Goal: Task Accomplishment & Management: Use online tool/utility

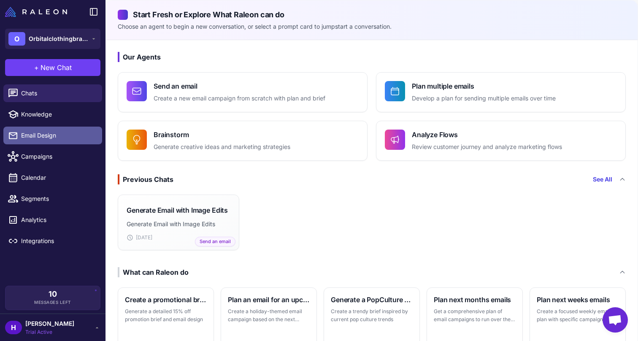
click at [69, 133] on span "Email Design" at bounding box center [58, 135] width 74 height 9
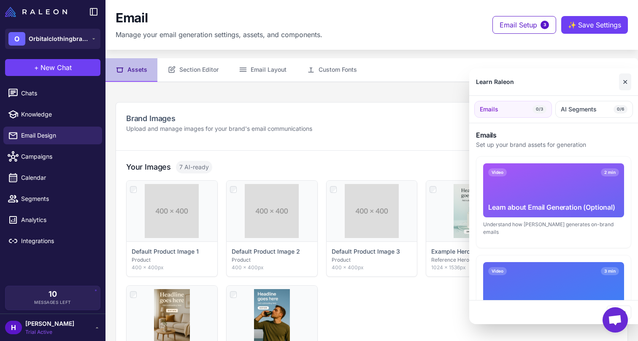
click at [620, 82] on button "✕" at bounding box center [625, 81] width 12 height 17
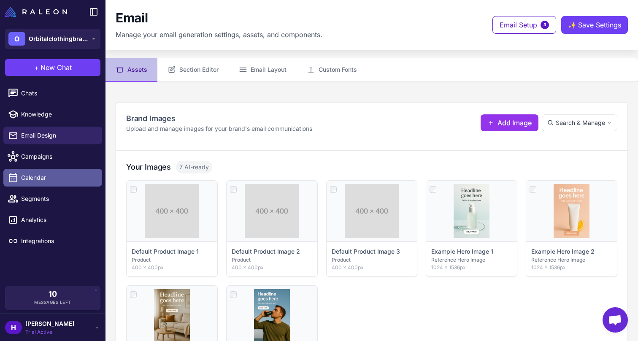
click at [41, 175] on span "Calendar" at bounding box center [58, 177] width 74 height 9
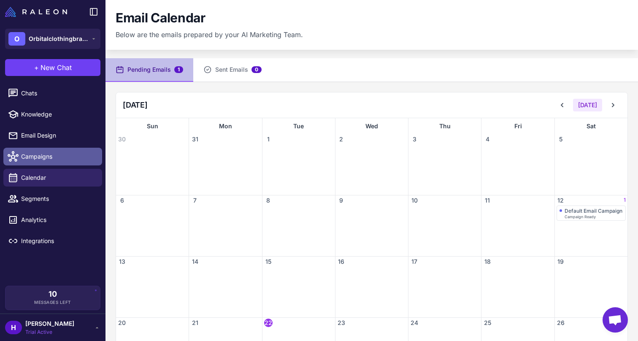
click at [66, 163] on link "Campaigns" at bounding box center [52, 157] width 99 height 18
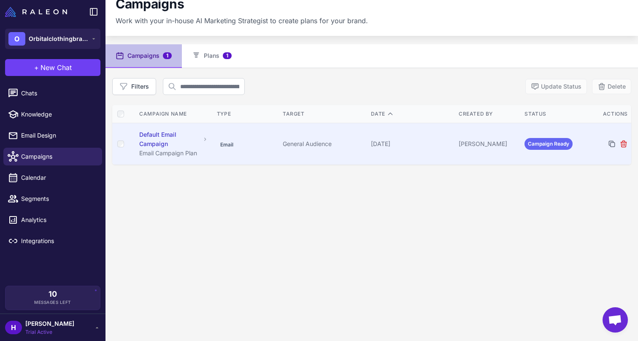
scroll to position [27, 0]
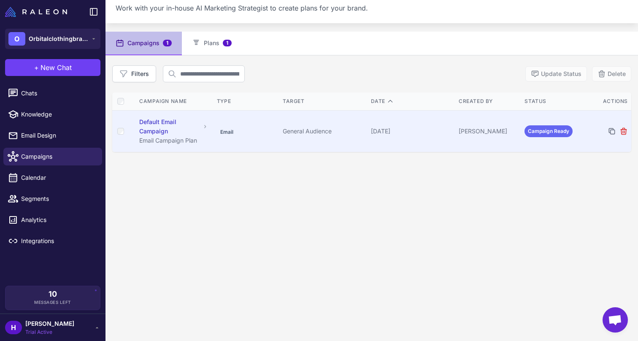
click at [196, 130] on div "Default Email Campaign" at bounding box center [169, 126] width 61 height 19
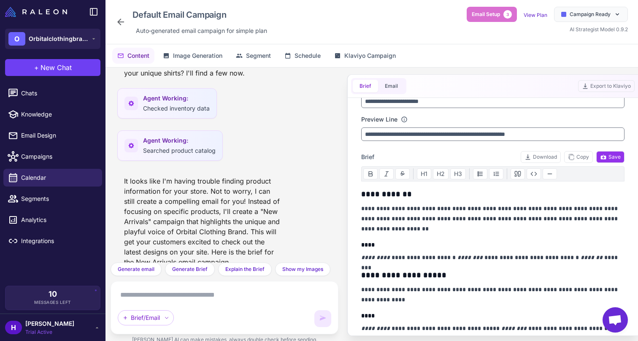
scroll to position [375, 0]
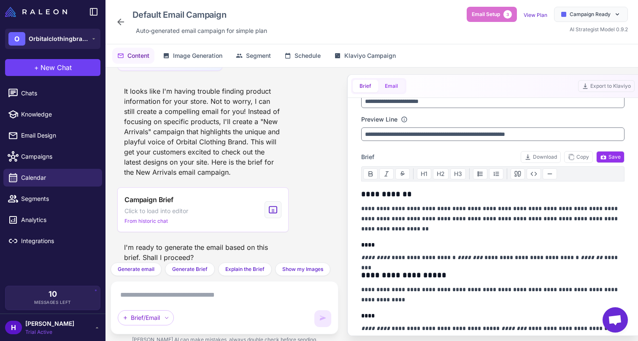
click at [392, 82] on button "Email" at bounding box center [391, 86] width 27 height 13
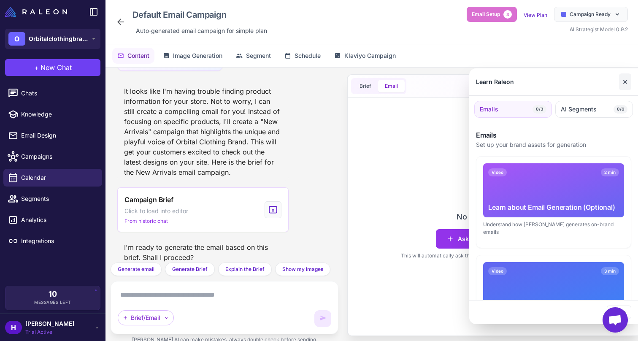
click at [626, 82] on button "✕" at bounding box center [625, 81] width 12 height 17
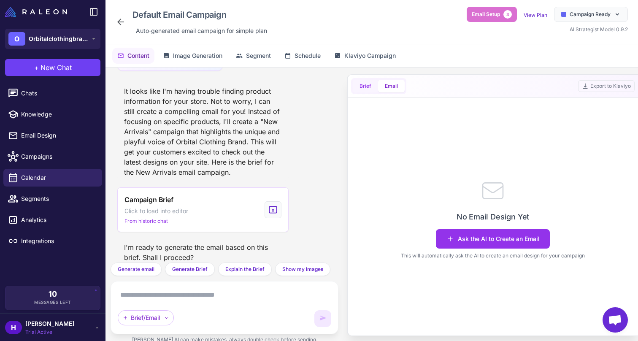
click at [361, 84] on button "Brief" at bounding box center [365, 86] width 25 height 13
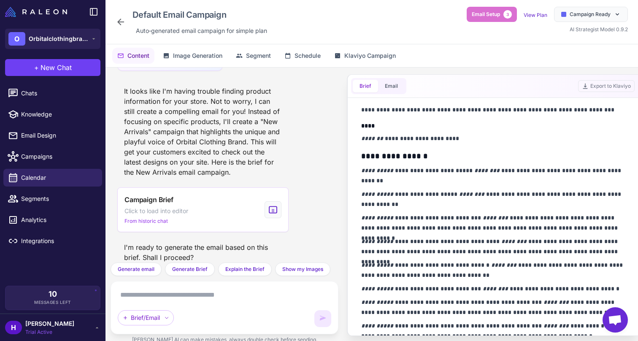
scroll to position [509, 0]
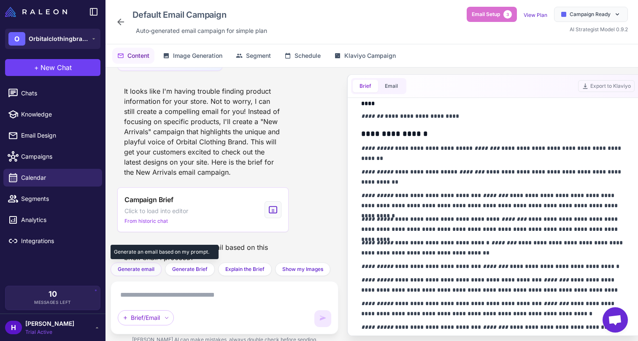
click at [139, 267] on span "Generate email" at bounding box center [136, 270] width 37 height 8
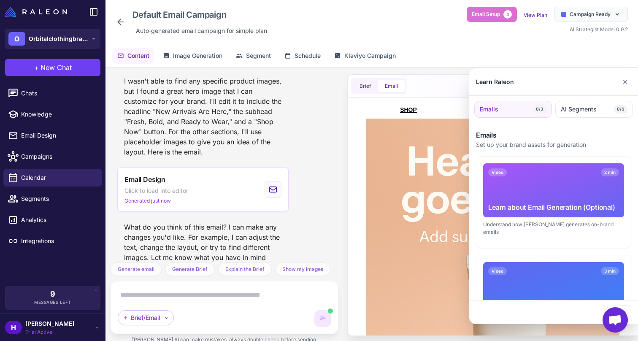
scroll to position [0, 0]
click at [621, 82] on button "✕" at bounding box center [625, 81] width 12 height 17
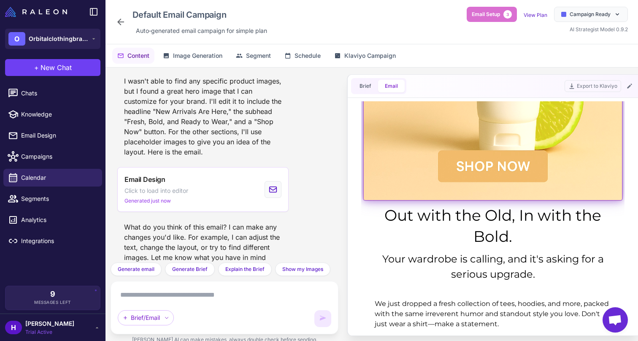
scroll to position [308, 0]
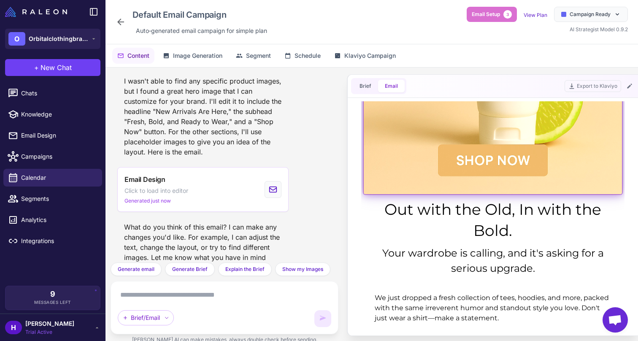
click at [494, 157] on img at bounding box center [493, 1] width 258 height 388
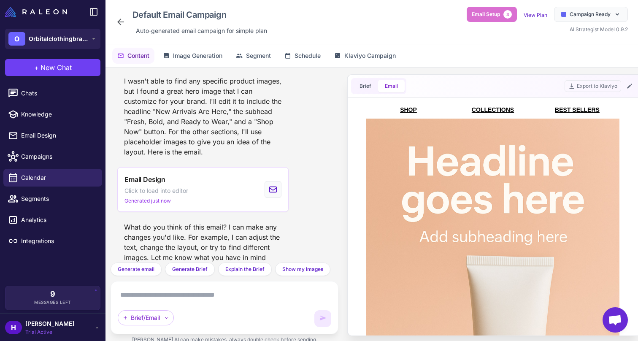
scroll to position [0, 0]
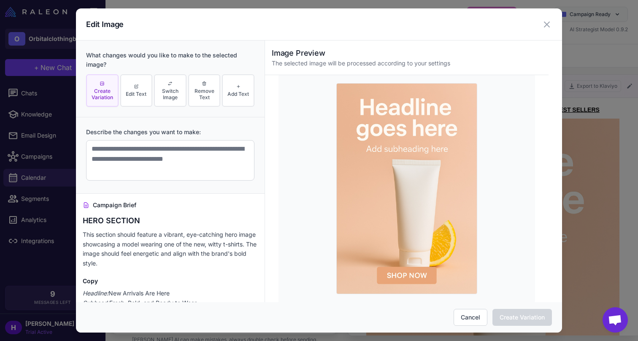
click at [421, 115] on img at bounding box center [407, 188] width 141 height 211
click at [545, 24] on icon at bounding box center [547, 24] width 10 height 10
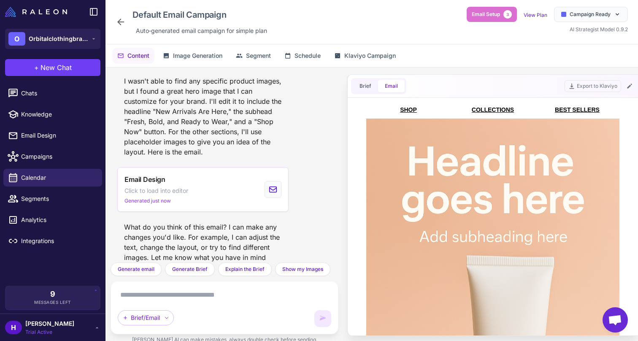
click at [484, 107] on link "COLLECTIONS" at bounding box center [493, 109] width 42 height 7
click at [370, 86] on button "Brief" at bounding box center [365, 86] width 25 height 13
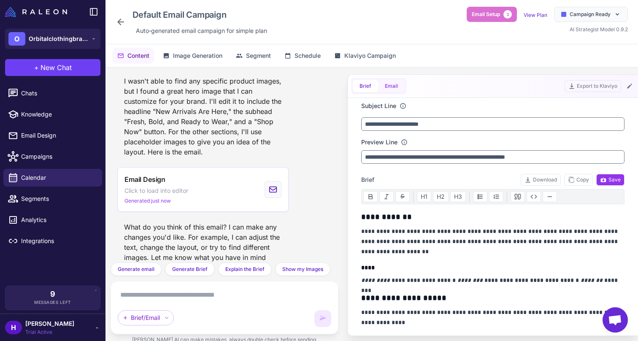
click at [394, 90] on button "Email" at bounding box center [391, 86] width 27 height 13
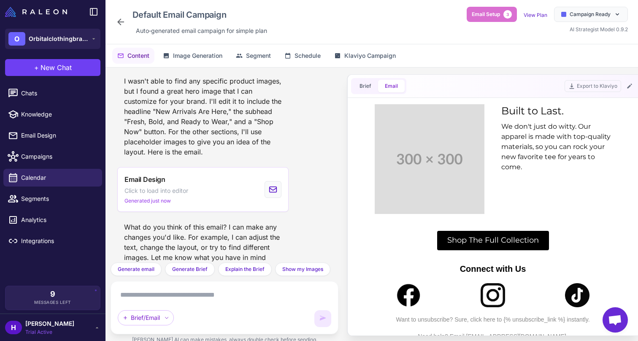
scroll to position [758, 0]
